Goal: Task Accomplishment & Management: Use online tool/utility

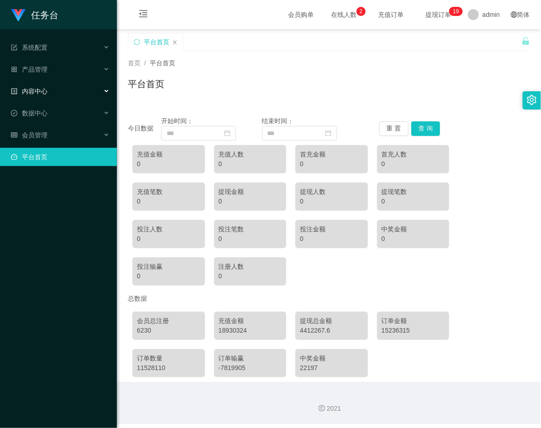
click at [42, 92] on span "内容中心" at bounding box center [29, 91] width 37 height 7
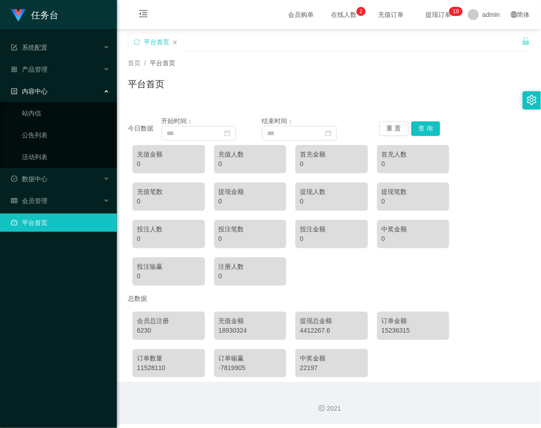
click at [41, 90] on span "内容中心" at bounding box center [29, 91] width 37 height 7
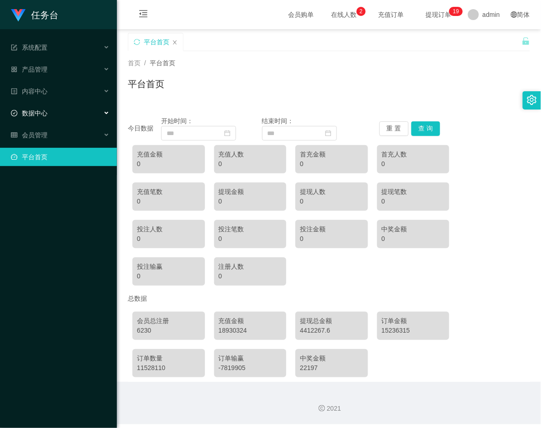
click at [38, 114] on span "数据中心" at bounding box center [29, 113] width 37 height 7
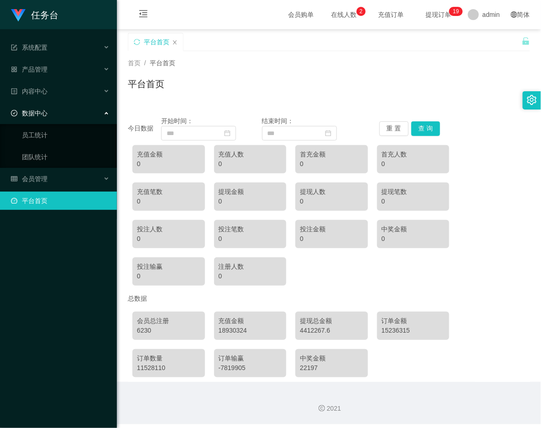
click at [42, 115] on span "数据中心" at bounding box center [29, 113] width 37 height 7
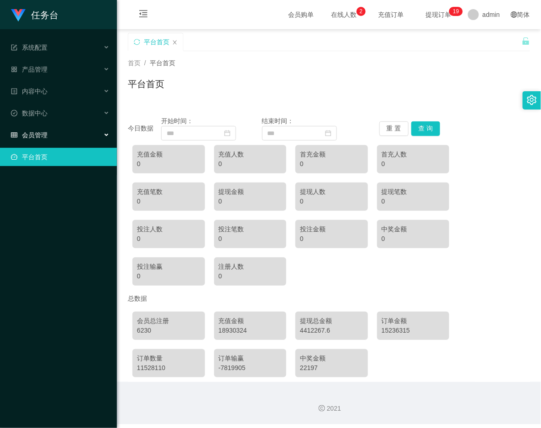
click at [39, 137] on span "会员管理" at bounding box center [29, 135] width 37 height 7
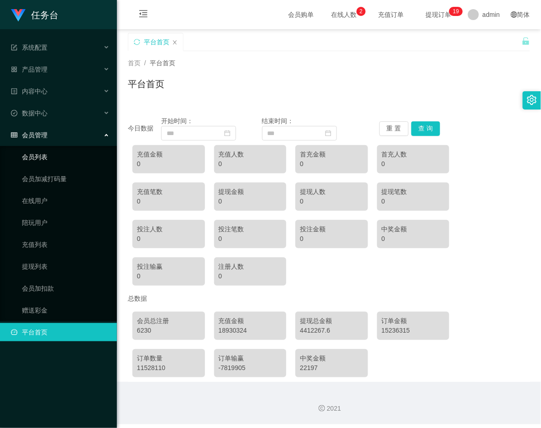
click at [39, 158] on link "会员列表" at bounding box center [66, 157] width 88 height 18
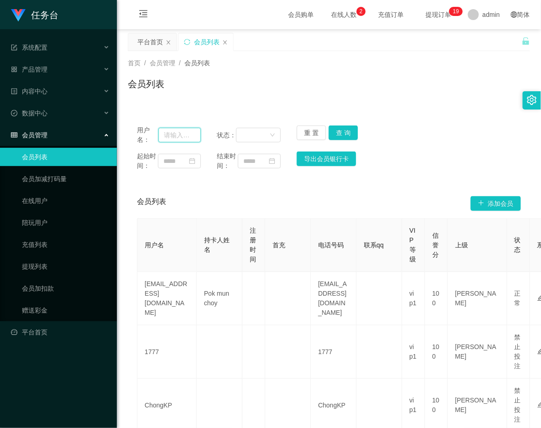
click at [168, 132] on input "text" at bounding box center [179, 135] width 42 height 15
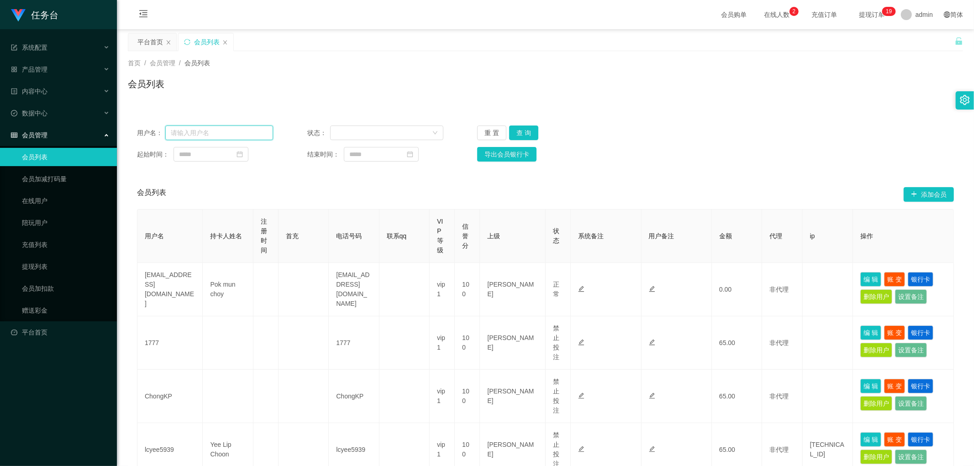
drag, startPoint x: 202, startPoint y: 133, endPoint x: 197, endPoint y: 134, distance: 5.1
click at [202, 133] on input "text" at bounding box center [219, 133] width 108 height 15
type input "yurika"
click at [523, 131] on button "查 询" at bounding box center [523, 133] width 29 height 15
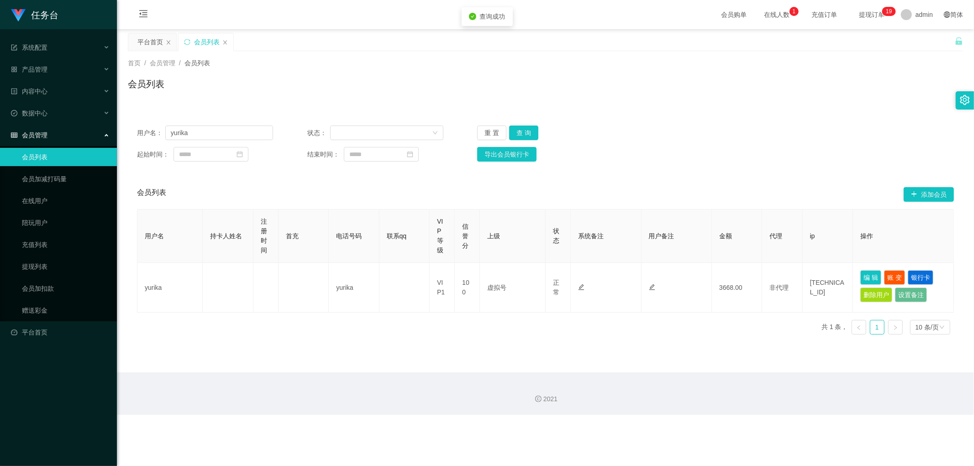
click at [541, 133] on div "用户名： yurika 状态： 重 置 查 询" at bounding box center [545, 133] width 817 height 15
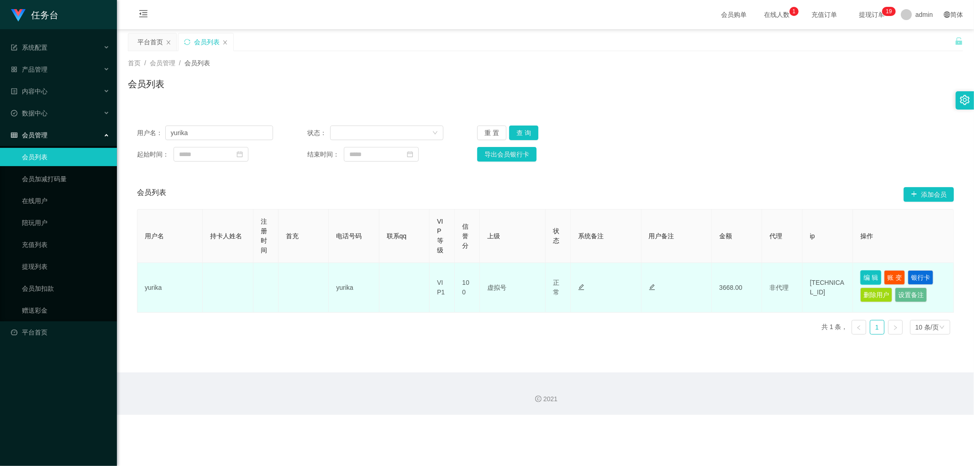
click at [541, 277] on button "编 辑" at bounding box center [870, 277] width 21 height 15
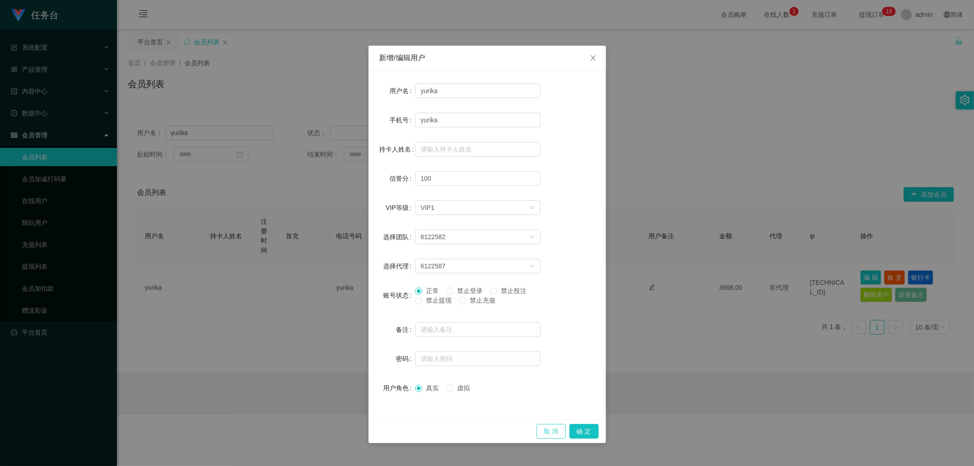
click at [541, 428] on button "取 消" at bounding box center [551, 431] width 29 height 15
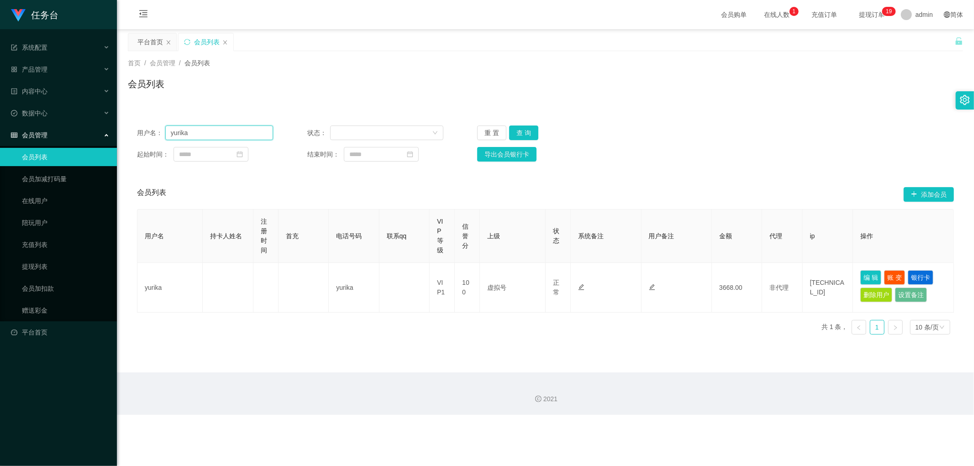
drag, startPoint x: 197, startPoint y: 130, endPoint x: 138, endPoint y: 137, distance: 58.9
click at [138, 137] on div "用户名： [PERSON_NAME]" at bounding box center [205, 133] width 136 height 15
click at [48, 68] on div "产品管理" at bounding box center [58, 69] width 117 height 18
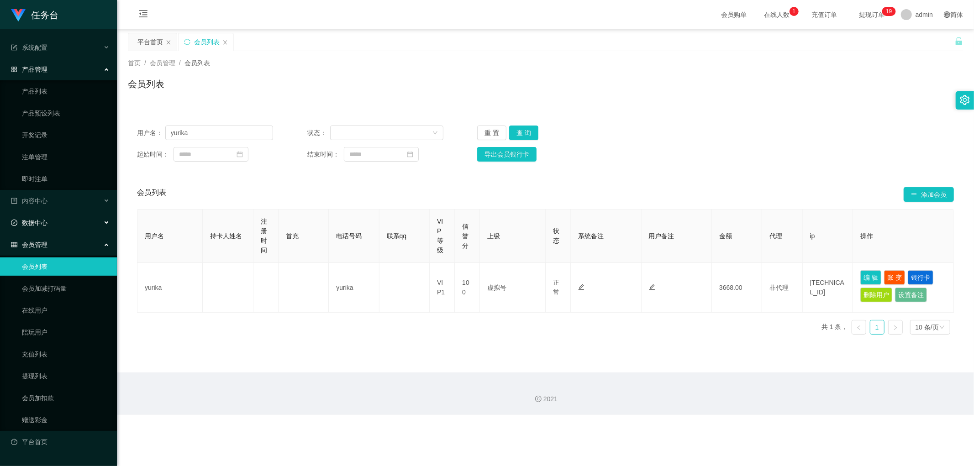
click at [47, 222] on span "数据中心" at bounding box center [29, 222] width 37 height 7
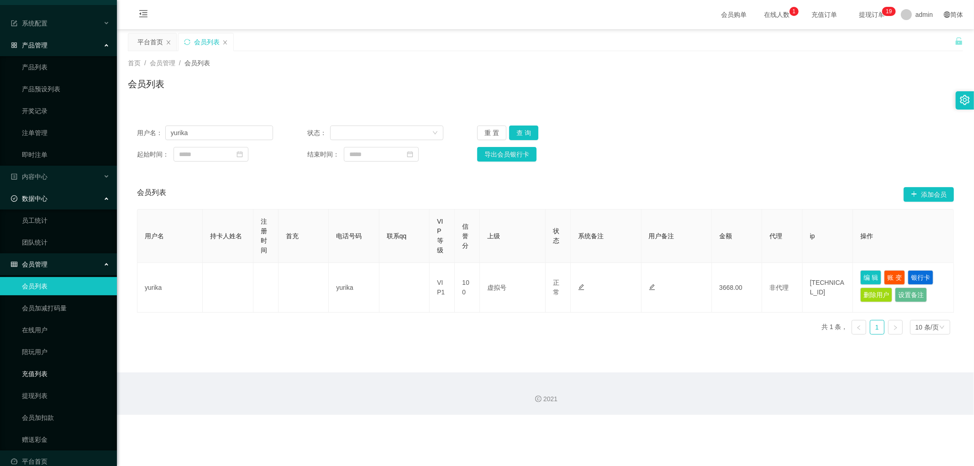
scroll to position [37, 0]
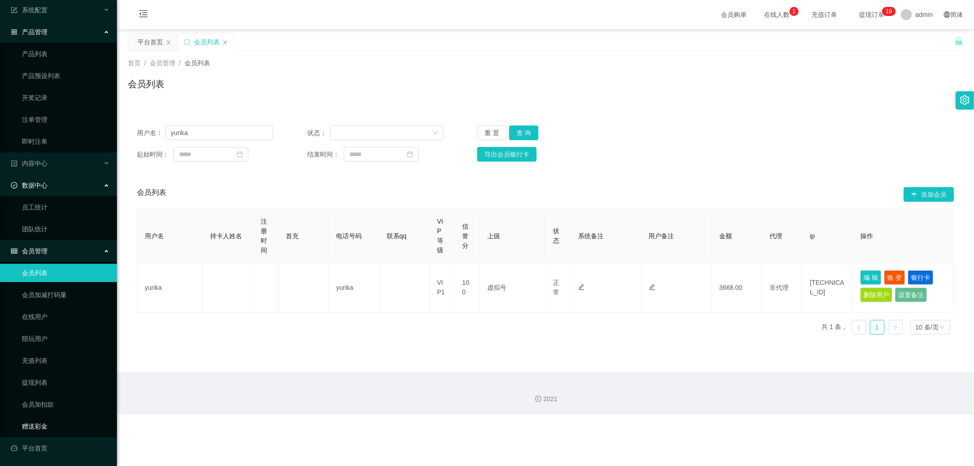
click at [49, 426] on link "赠送彩金" at bounding box center [66, 426] width 88 height 18
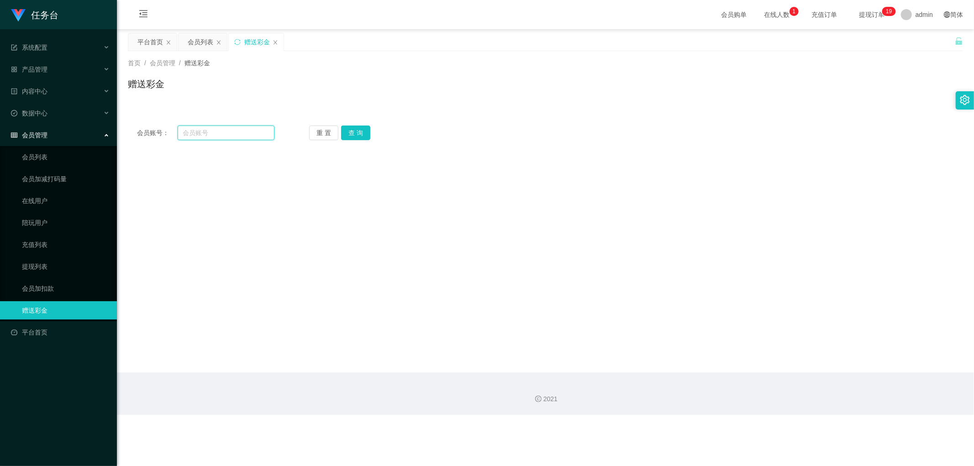
click at [203, 135] on input "text" at bounding box center [226, 133] width 97 height 15
paste input "yurika"
type input "yurika"
click at [353, 133] on button "查 询" at bounding box center [355, 133] width 29 height 15
click at [523, 134] on div "会员账号： [PERSON_NAME] 置 查 询" at bounding box center [545, 133] width 835 height 15
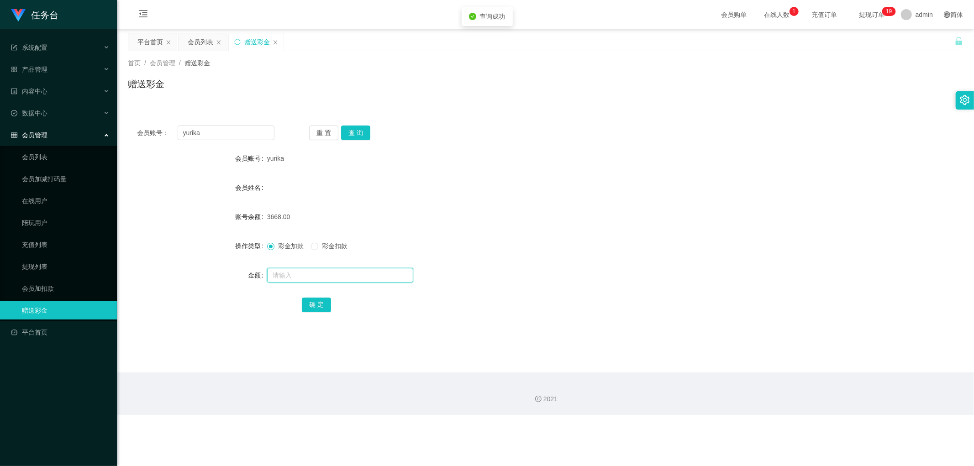
click at [300, 280] on input "text" at bounding box center [340, 275] width 146 height 15
click at [306, 279] on input "text" at bounding box center [340, 275] width 146 height 15
click at [272, 217] on span "3668.00" at bounding box center [278, 216] width 23 height 7
drag, startPoint x: 297, startPoint y: 226, endPoint x: 289, endPoint y: 225, distance: 8.3
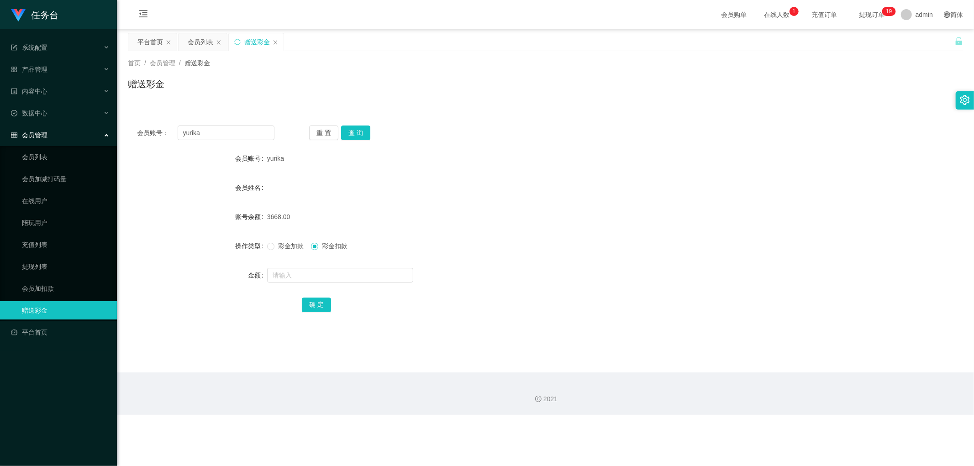
click at [296, 226] on form "会员账号 yurika 会员姓名 账号余额 3668.00 操作类型 彩金加款 彩金扣款 金额 确 定" at bounding box center [545, 231] width 835 height 164
click at [307, 282] on div at bounding box center [510, 275] width 487 height 18
click at [310, 281] on input "text" at bounding box center [340, 275] width 146 height 15
type input "3668"
drag, startPoint x: 320, startPoint y: 309, endPoint x: 457, endPoint y: 254, distance: 147.6
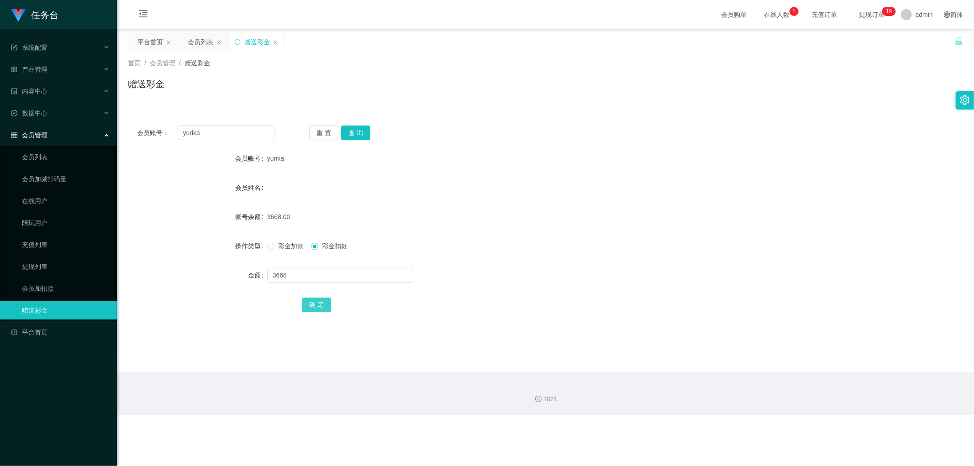
click at [321, 309] on button "确 定" at bounding box center [316, 305] width 29 height 15
drag, startPoint x: 537, startPoint y: 226, endPoint x: 541, endPoint y: 227, distance: 4.8
click at [540, 225] on div "3668.00" at bounding box center [510, 217] width 487 height 18
drag, startPoint x: 543, startPoint y: 213, endPoint x: 439, endPoint y: 179, distance: 108.8
click at [541, 213] on div "0.00" at bounding box center [510, 217] width 487 height 18
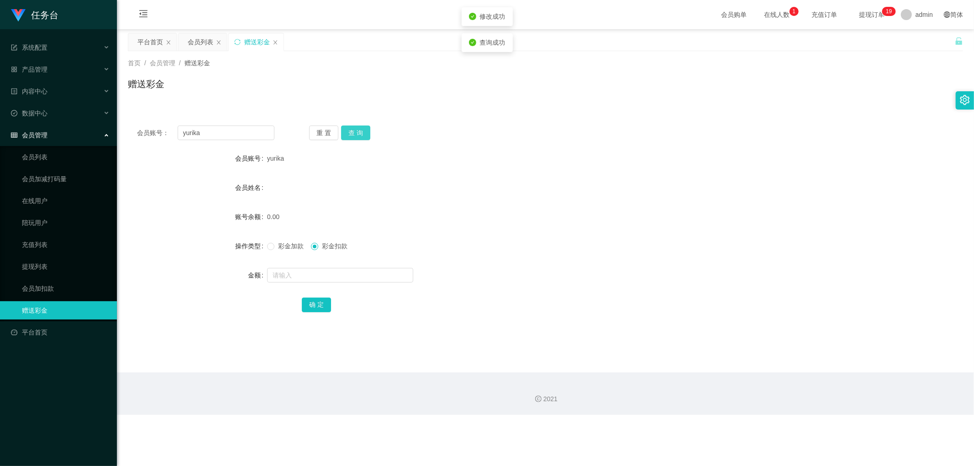
drag, startPoint x: 358, startPoint y: 134, endPoint x: 536, endPoint y: 122, distance: 178.0
click at [362, 134] on button "查 询" at bounding box center [355, 133] width 29 height 15
click at [536, 122] on div "会员账号： [PERSON_NAME] 重 置 查 询 会员账号 yurika 会员姓名 账号余额 0.00 操作类型 彩金加款 彩金扣款 金额 确 定" at bounding box center [545, 224] width 835 height 217
click at [274, 42] on icon "图标: close" at bounding box center [275, 42] width 5 height 5
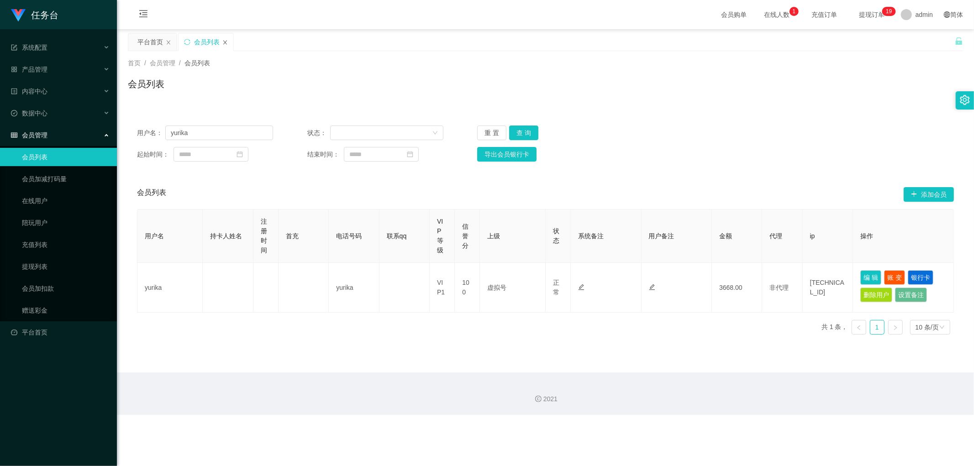
drag, startPoint x: 225, startPoint y: 42, endPoint x: 272, endPoint y: 42, distance: 47.0
click at [226, 42] on icon "图标: close" at bounding box center [224, 42] width 5 height 5
